Goal: Information Seeking & Learning: Learn about a topic

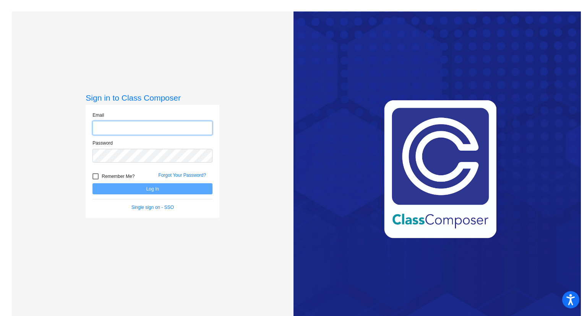
type input "[PERSON_NAME][EMAIL_ADDRESS][PERSON_NAME][DOMAIN_NAME]"
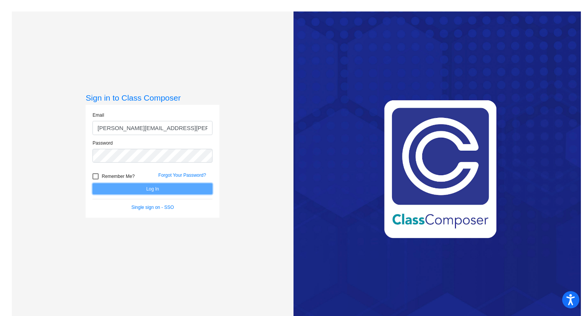
click at [187, 190] on button "Log In" at bounding box center [153, 188] width 120 height 11
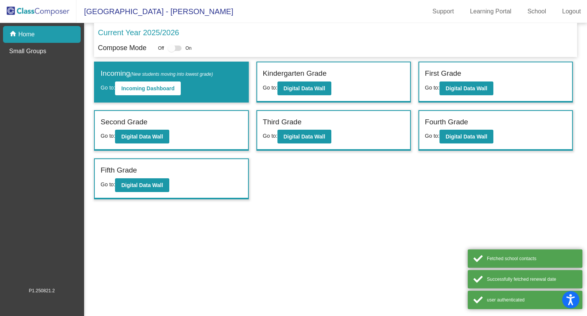
click at [457, 80] on div "First Grade" at bounding box center [495, 74] width 141 height 13
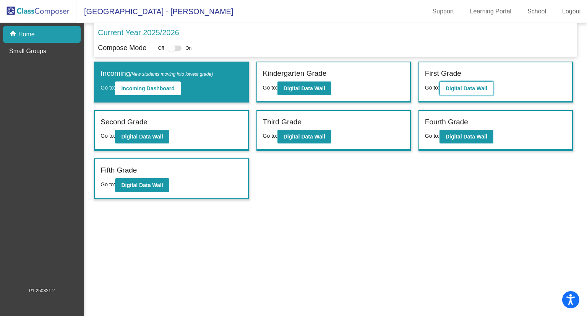
click at [459, 86] on b "Digital Data Wall" at bounding box center [467, 88] width 42 height 6
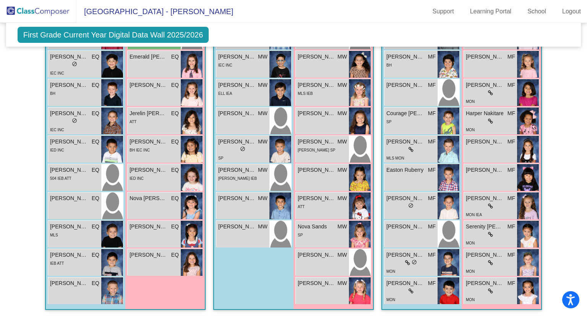
scroll to position [254, 0]
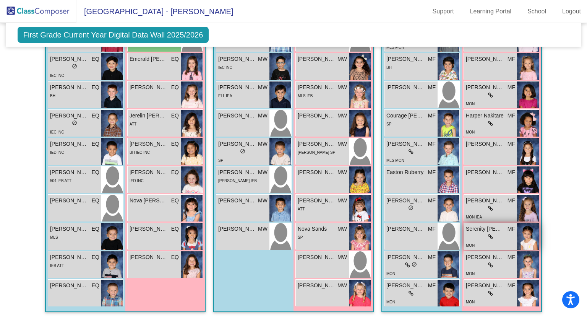
click at [482, 233] on div "lock do_not_disturb_alt" at bounding box center [490, 237] width 49 height 8
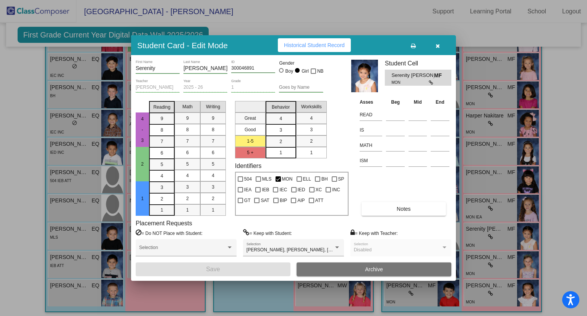
click at [295, 43] on span "Historical Student Record" at bounding box center [314, 45] width 61 height 6
click at [430, 41] on button "button" at bounding box center [437, 45] width 24 height 14
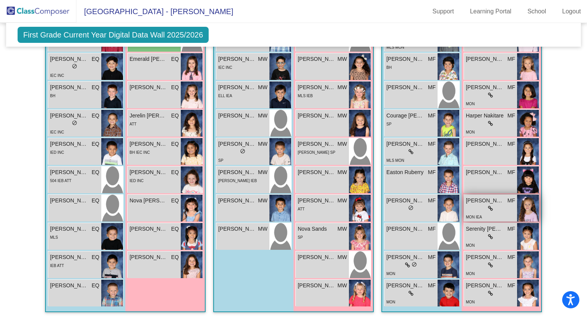
click at [483, 206] on div "lock do_not_disturb_alt" at bounding box center [490, 209] width 49 height 8
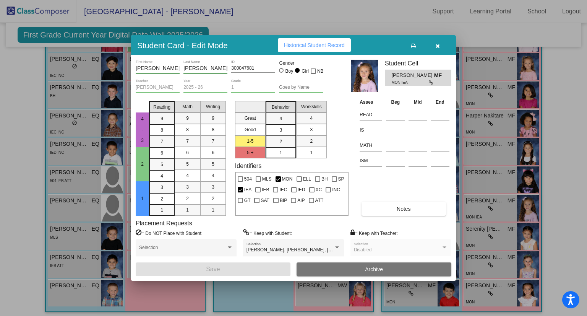
click at [318, 45] on span "Historical Student Record" at bounding box center [314, 45] width 61 height 6
click at [443, 45] on button "button" at bounding box center [437, 45] width 24 height 14
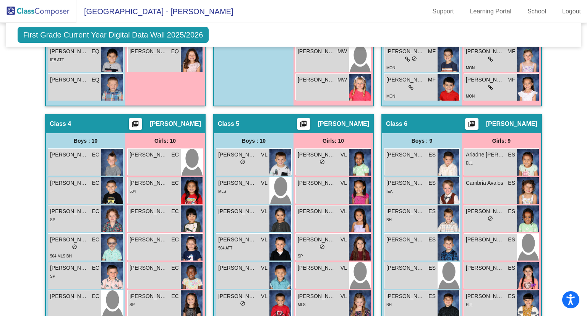
scroll to position [476, 0]
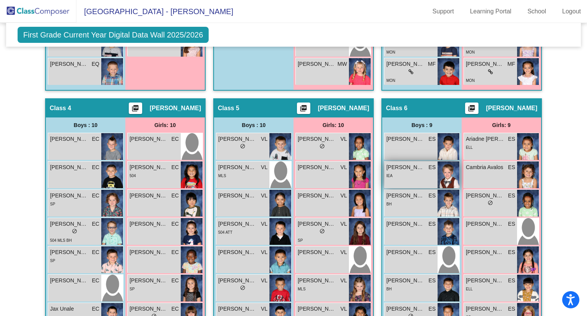
click at [415, 177] on div "[PERSON_NAME] ES lock do_not_disturb_alt IEA" at bounding box center [411, 174] width 53 height 27
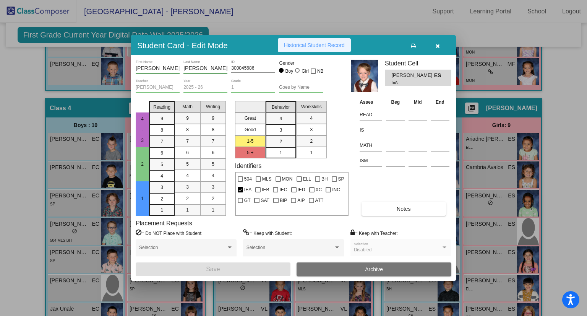
click at [297, 47] on span "Historical Student Record" at bounding box center [314, 45] width 61 height 6
